Goal: Task Accomplishment & Management: Manage account settings

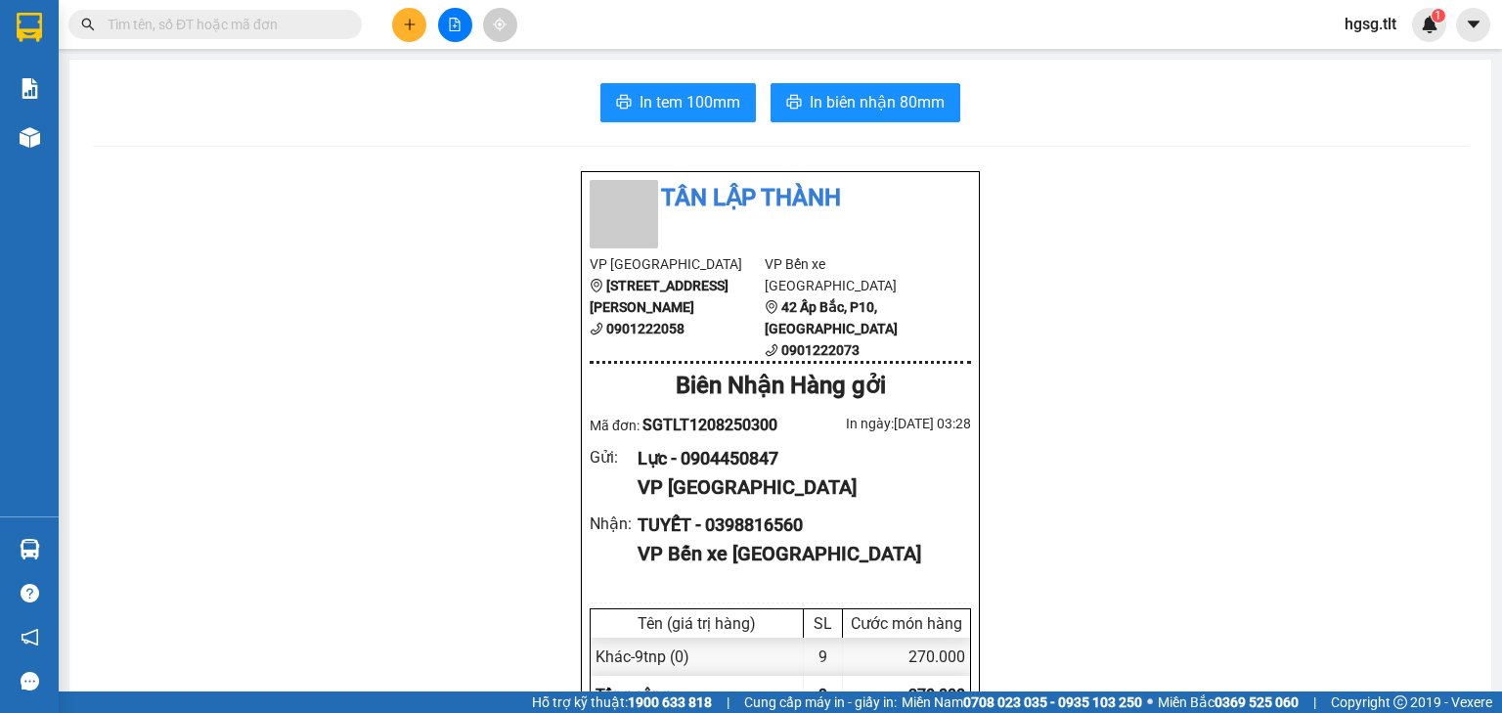
click at [1361, 36] on div "hgsg.tlt 1" at bounding box center [1387, 25] width 117 height 34
click at [1361, 32] on span "hgsg.tlt" at bounding box center [1370, 24] width 83 height 24
click at [1374, 50] on span "Đăng xuất" at bounding box center [1399, 61] width 82 height 22
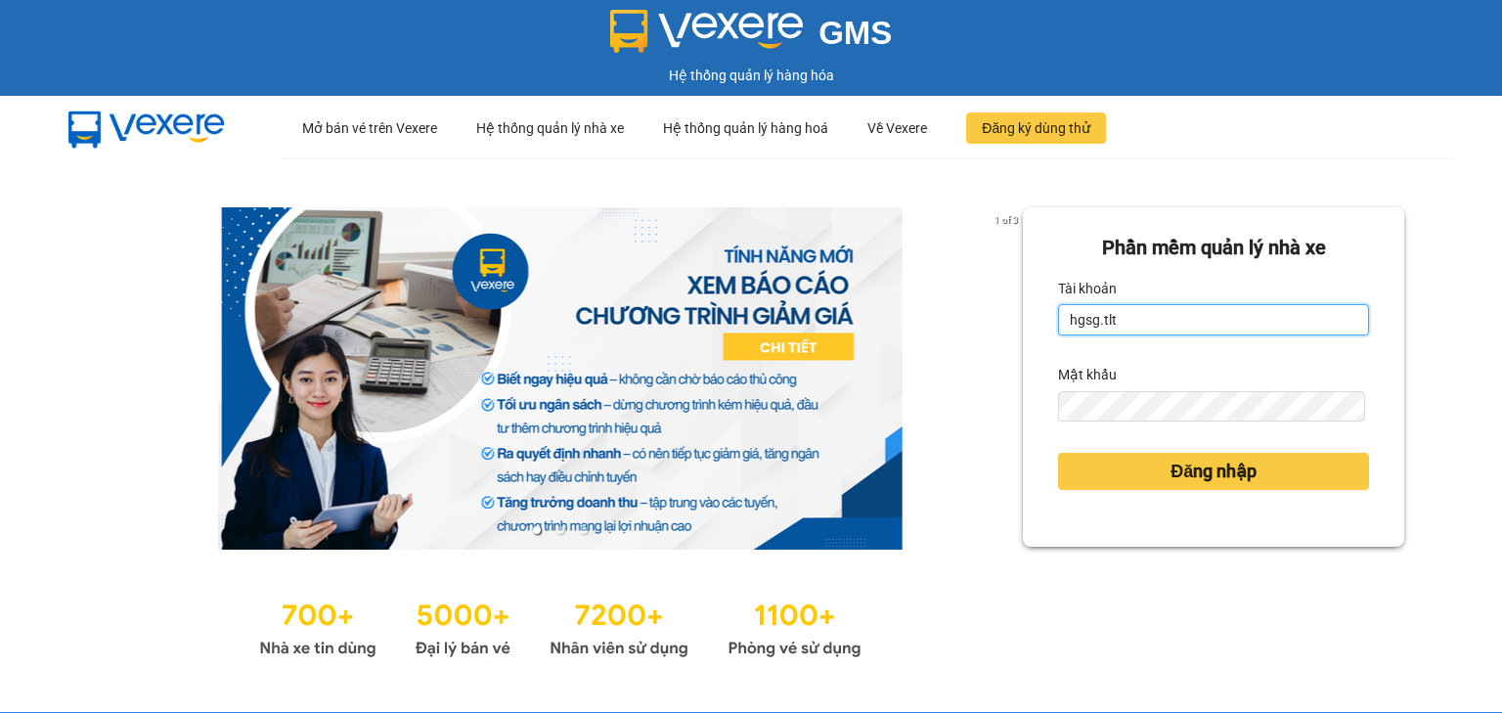
click at [1227, 335] on input "hgsg.tlt" at bounding box center [1213, 319] width 311 height 31
click at [1227, 334] on input "hgsg.tlt" at bounding box center [1213, 319] width 311 height 31
click at [1208, 329] on input "hgsg.tlt" at bounding box center [1213, 319] width 311 height 31
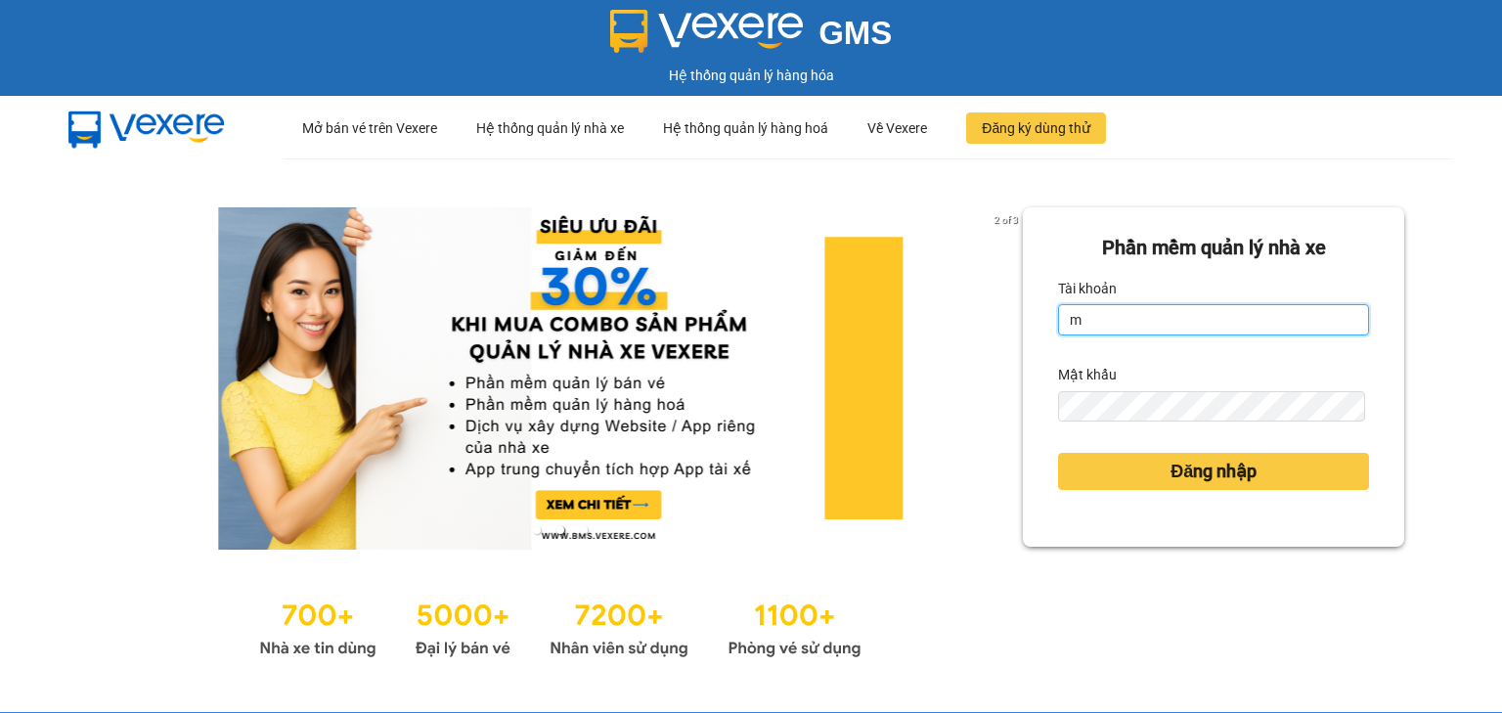
type input "minhduc84.tlt"
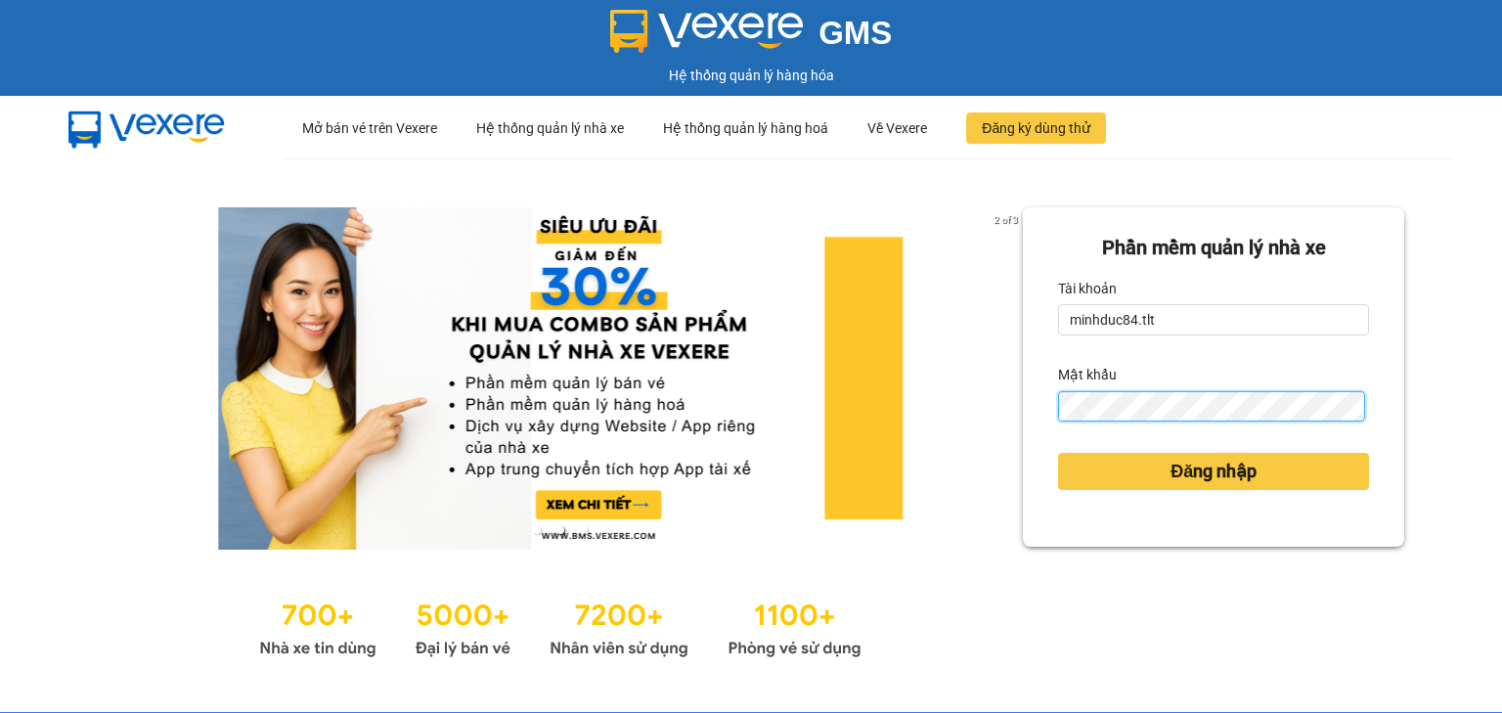
click at [1058, 453] on button "Đăng nhập" at bounding box center [1213, 471] width 311 height 37
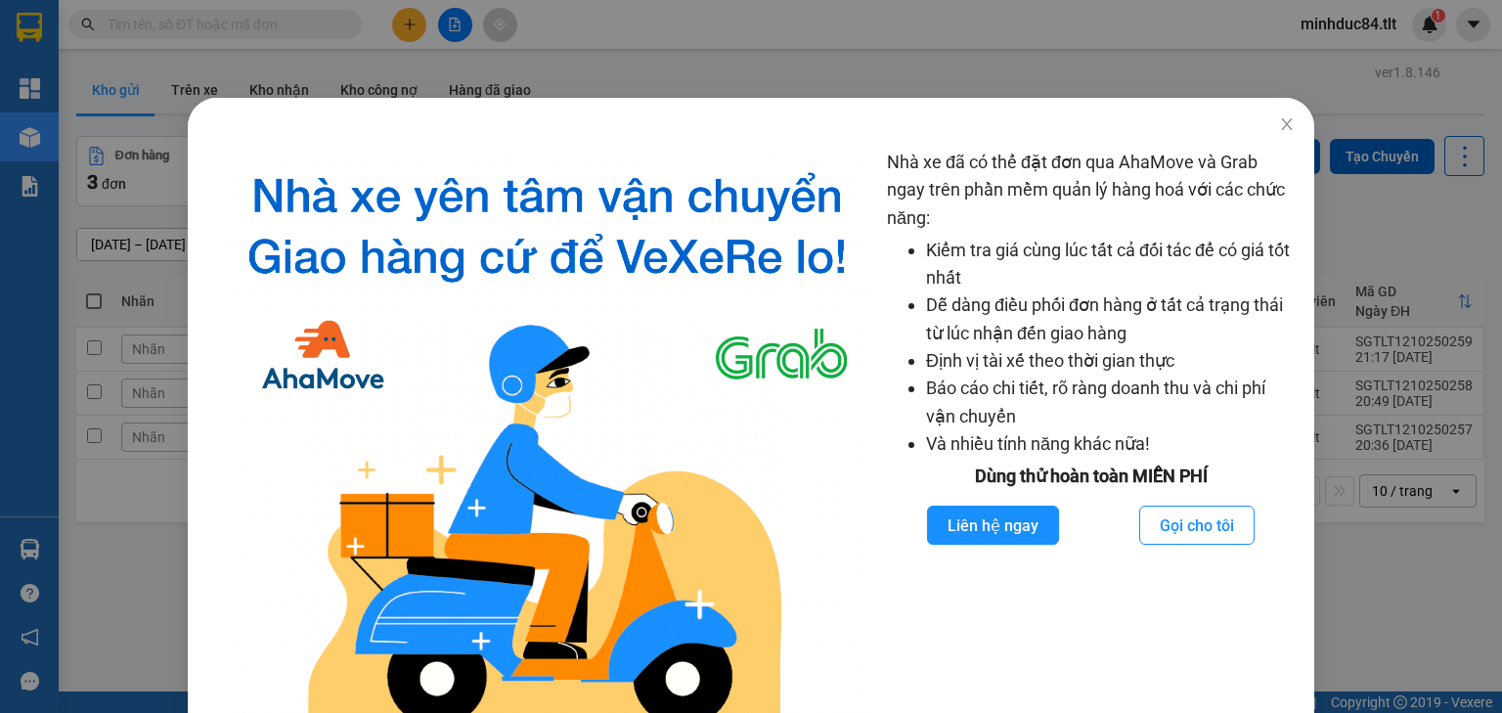
click at [1451, 241] on div "Nhà xe đã có thể đặt đơn qua AhaMove và Grab ngay trên phần mềm quản lý hàng ho…" at bounding box center [751, 356] width 1502 height 713
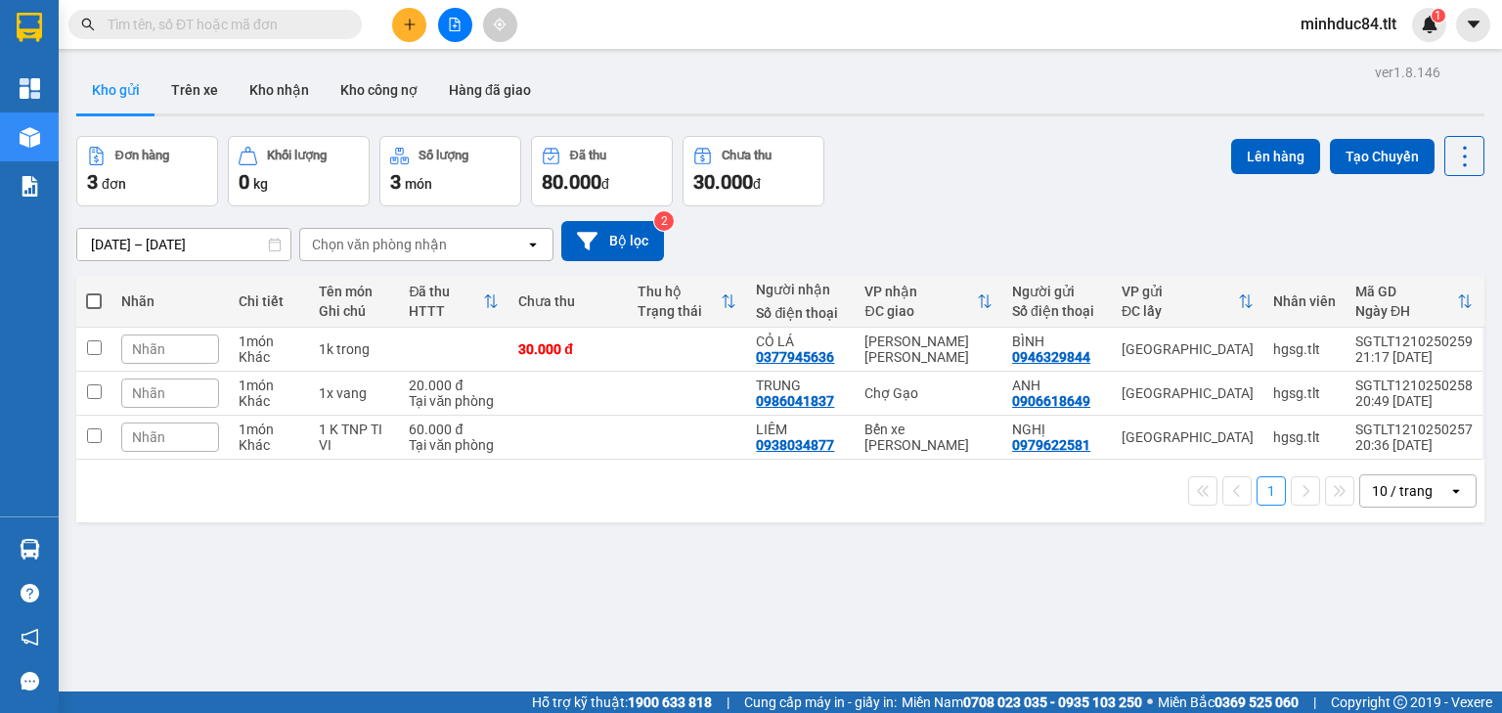
click at [1395, 483] on div "10 / trang" at bounding box center [1402, 491] width 61 height 20
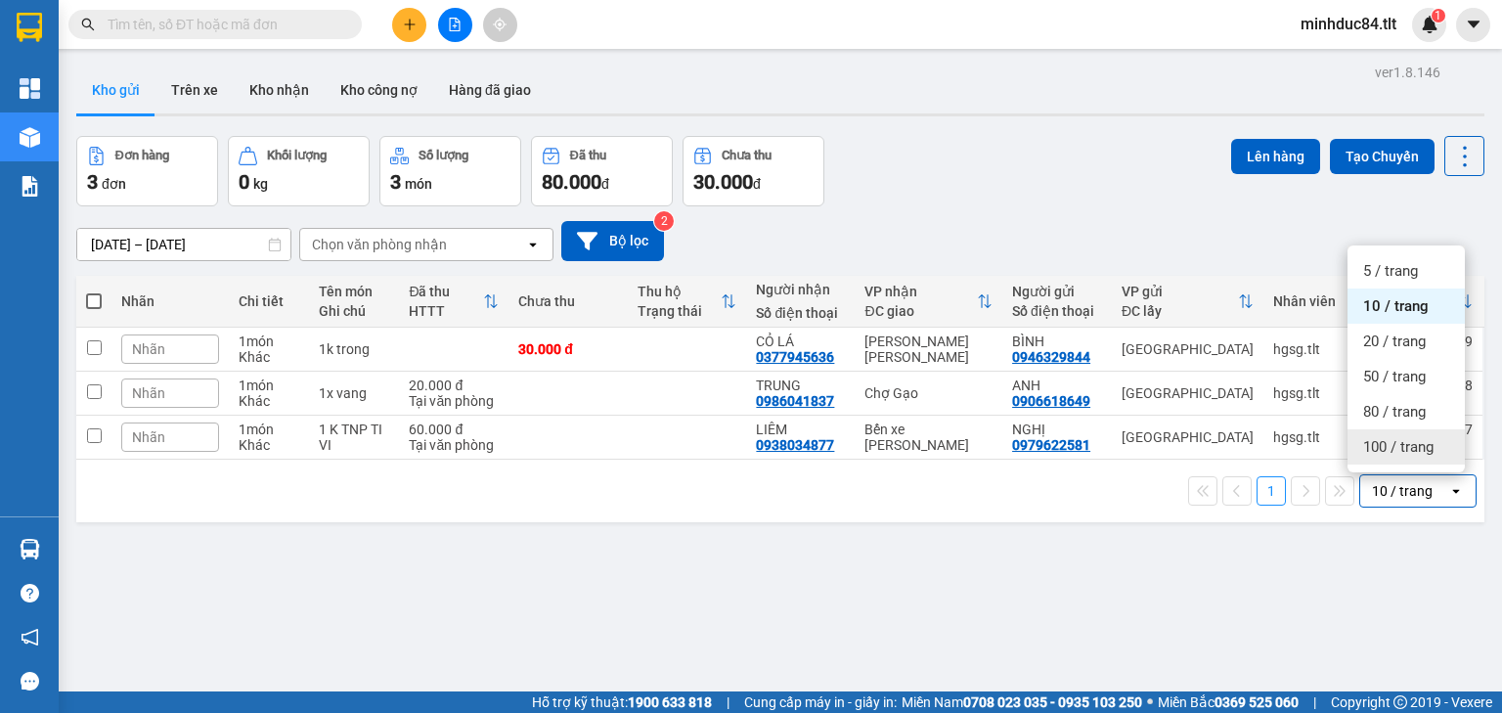
click at [1401, 457] on div "100 / trang" at bounding box center [1405, 446] width 117 height 35
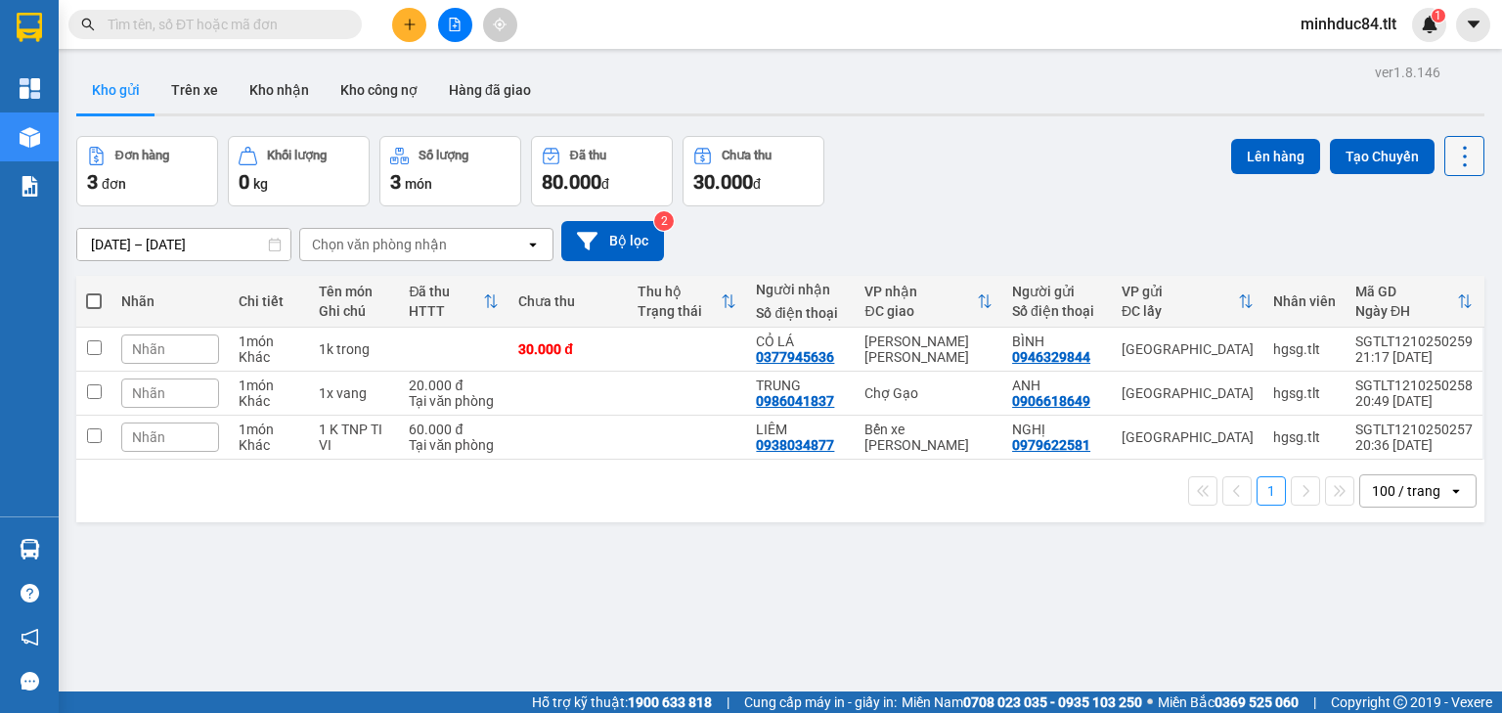
click at [1451, 158] on icon at bounding box center [1464, 156] width 27 height 27
click at [1430, 278] on span "Làm mới" at bounding box center [1425, 279] width 54 height 20
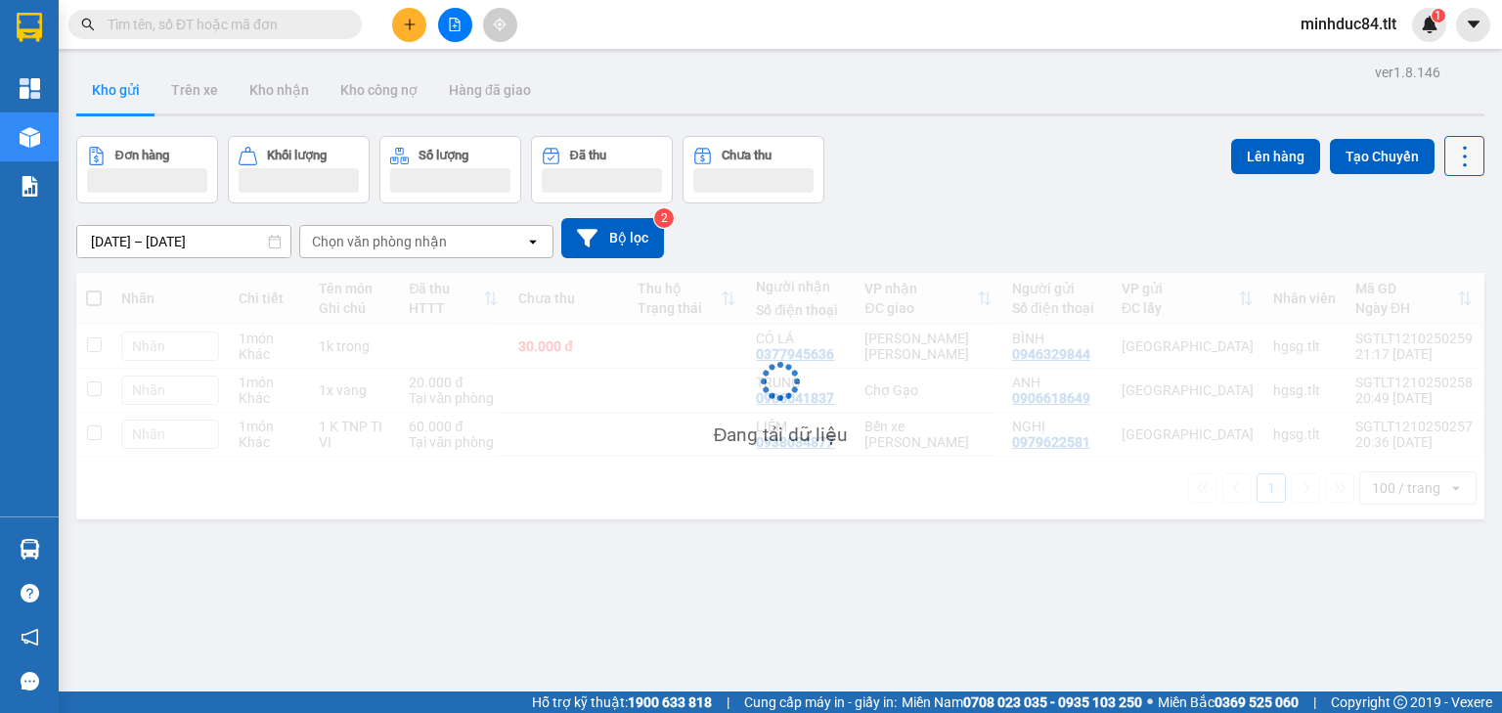
click at [1467, 149] on button at bounding box center [1464, 156] width 40 height 40
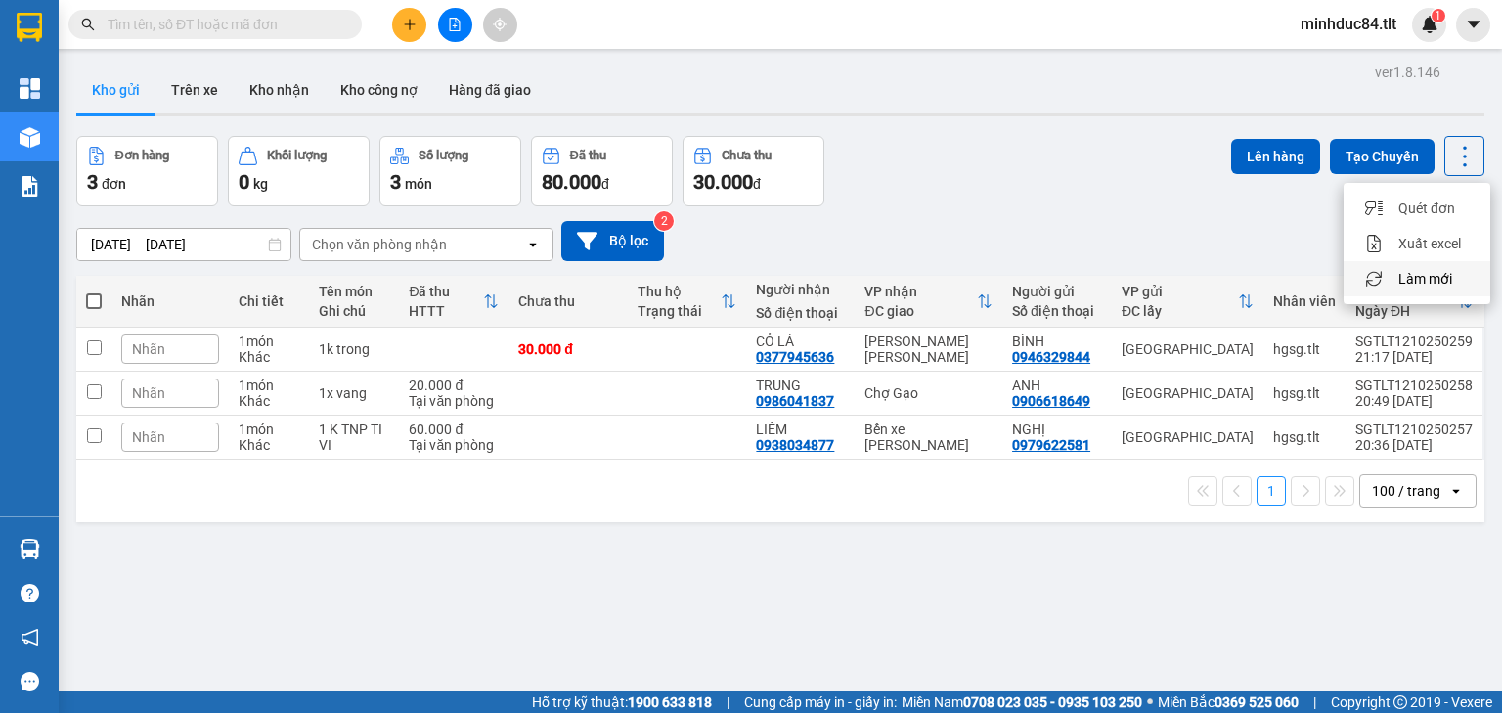
click at [1433, 277] on span "Làm mới" at bounding box center [1425, 279] width 54 height 20
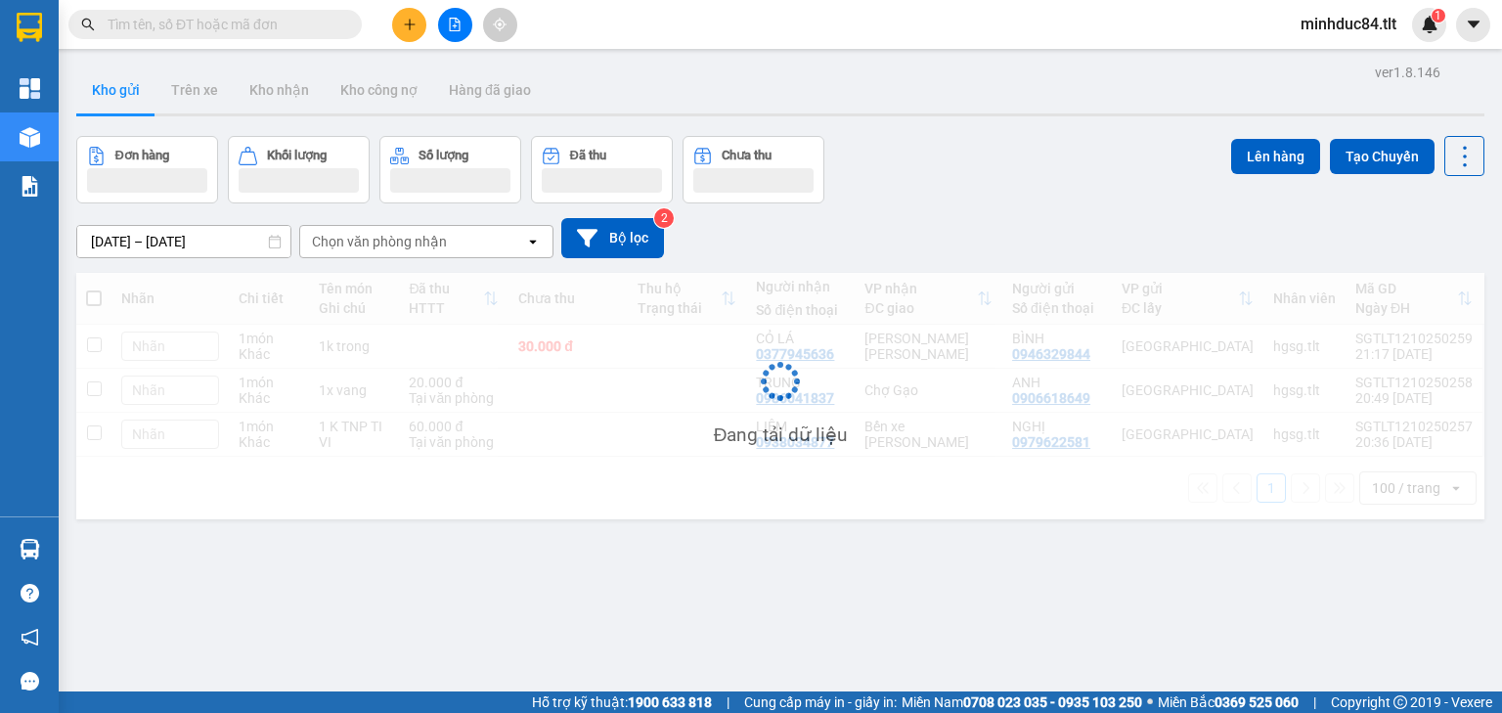
click at [1444, 184] on div "Lên hàng Tạo Chuyến" at bounding box center [1357, 169] width 253 height 67
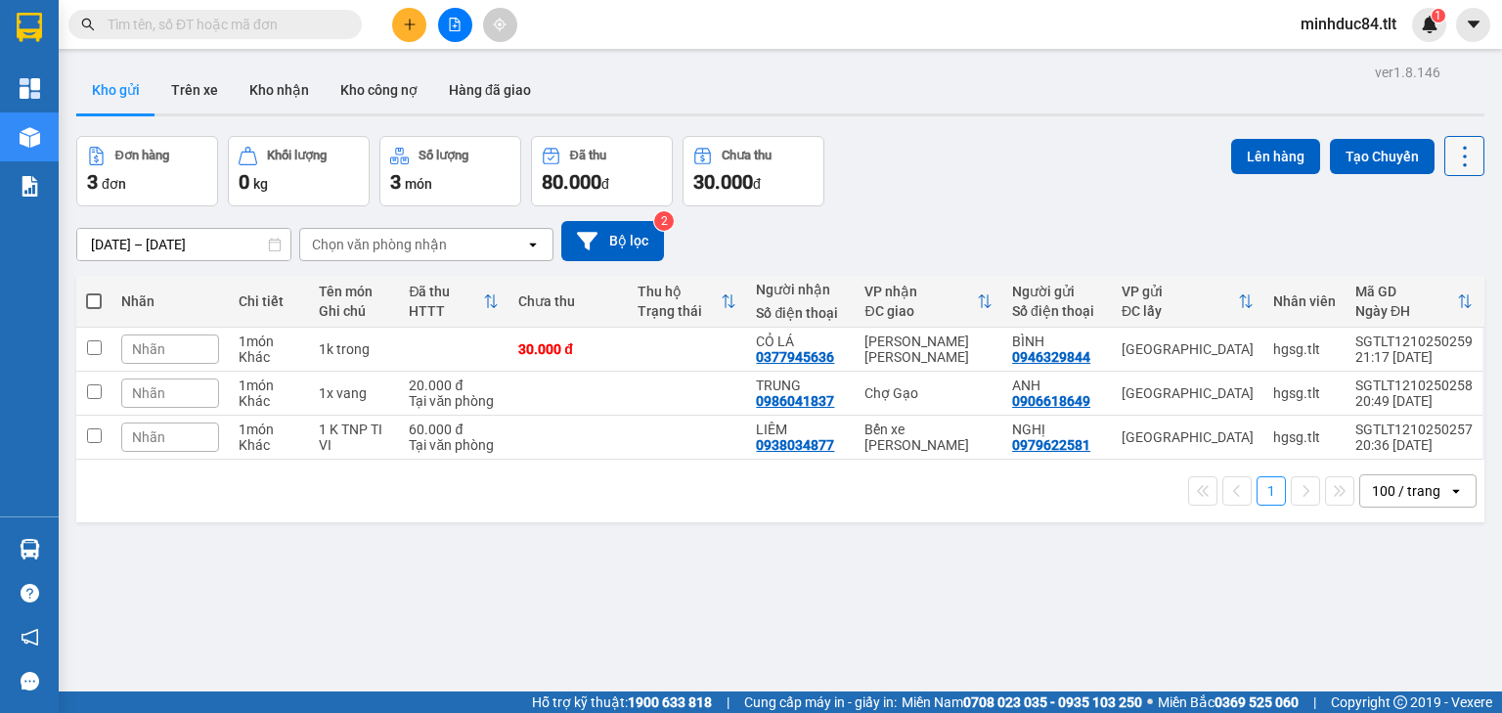
click at [1451, 160] on icon at bounding box center [1464, 156] width 27 height 27
click at [1416, 276] on span "Làm mới" at bounding box center [1425, 279] width 54 height 20
click at [1451, 167] on icon at bounding box center [1464, 156] width 27 height 27
click at [1427, 270] on span "Làm mới" at bounding box center [1425, 279] width 54 height 20
